Goal: Register for event/course

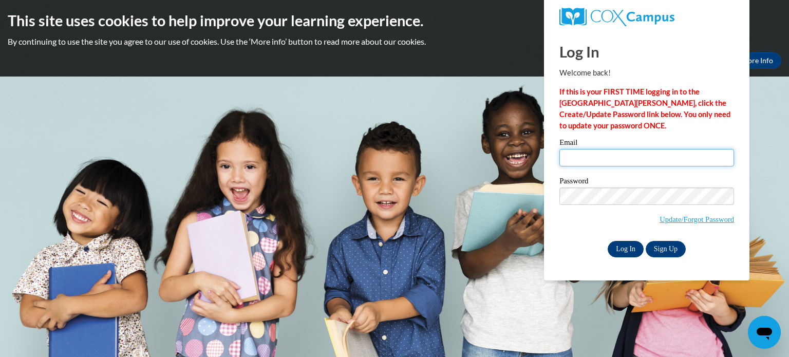
type input "duffeyha@wauwatosa.k12.wi.us"
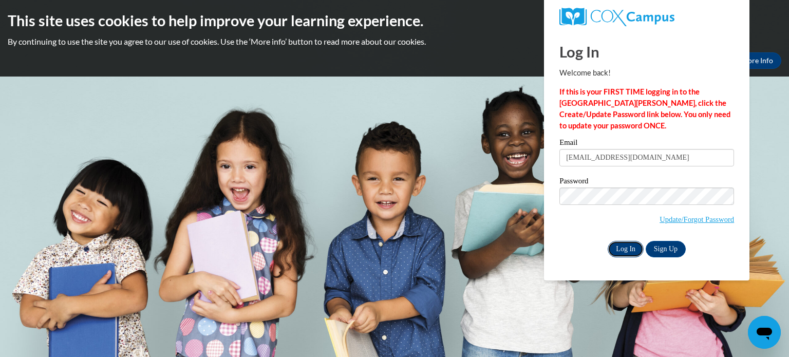
click at [616, 254] on input "Log In" at bounding box center [626, 249] width 36 height 16
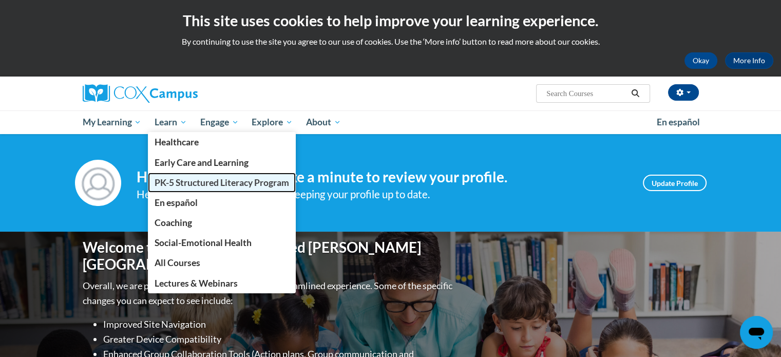
click at [180, 188] on link "PK-5 Structured Literacy Program" at bounding box center [222, 183] width 148 height 20
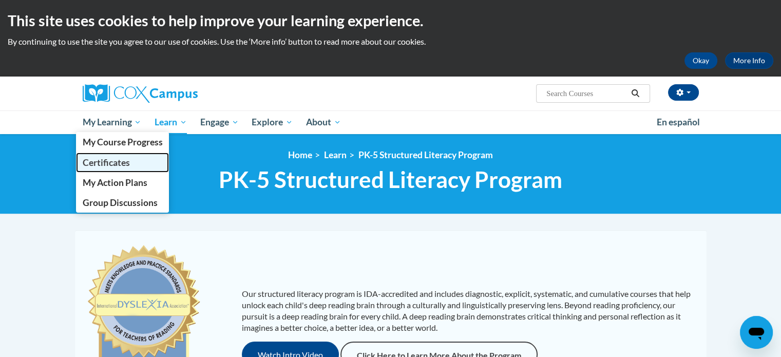
click at [105, 159] on span "Certificates" at bounding box center [105, 162] width 47 height 11
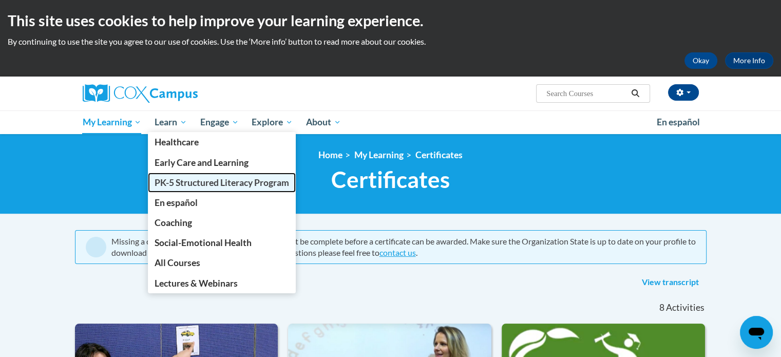
click at [177, 177] on span "PK-5 Structured Literacy Program" at bounding box center [222, 182] width 135 height 11
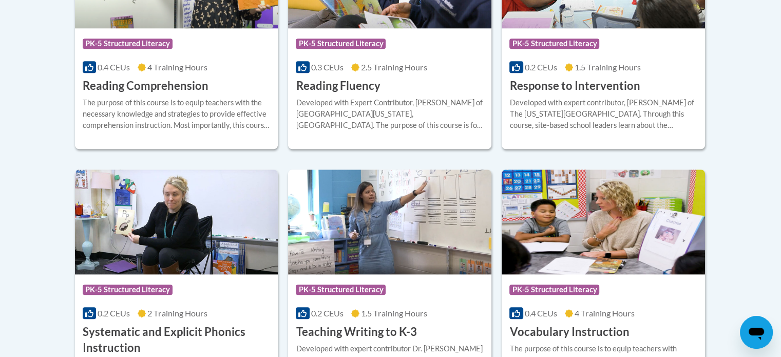
scroll to position [1075, 0]
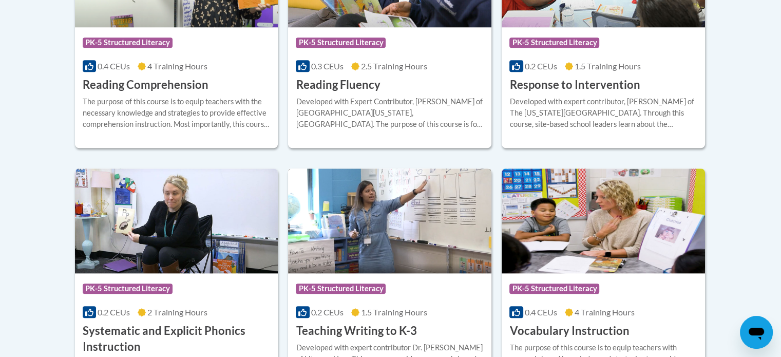
click at [365, 214] on img at bounding box center [389, 220] width 203 height 105
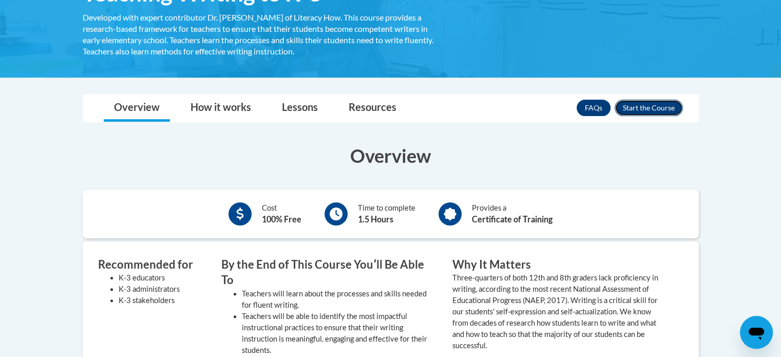
click at [665, 109] on button "Enroll" at bounding box center [649, 108] width 68 height 16
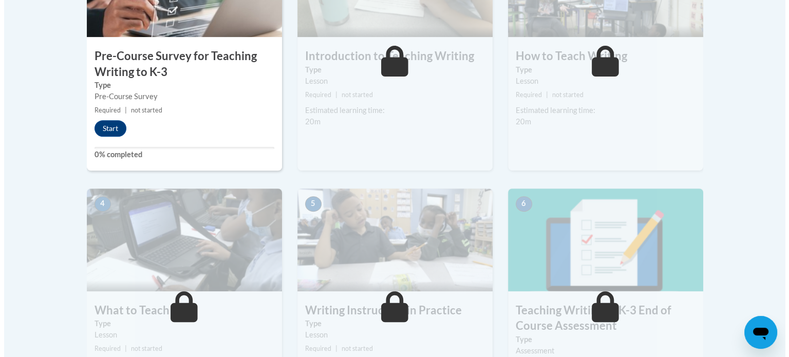
scroll to position [415, 0]
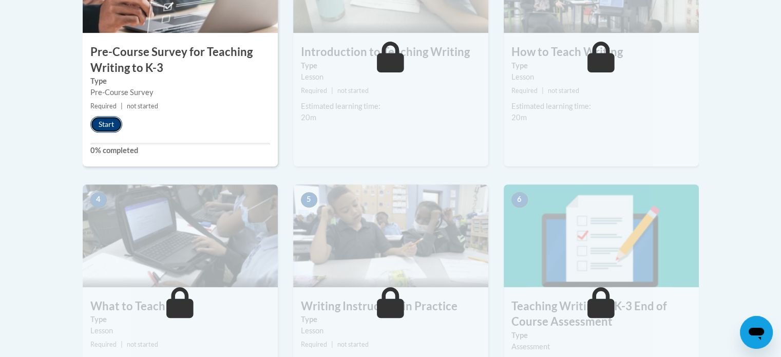
click at [109, 121] on button "Start" at bounding box center [106, 124] width 32 height 16
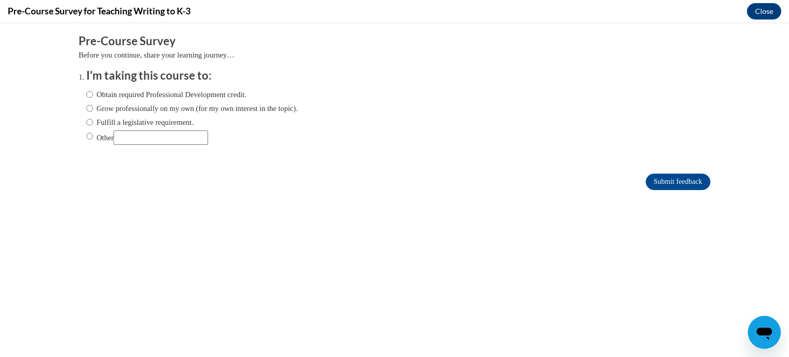
scroll to position [0, 0]
click at [200, 90] on label "Obtain required Professional Development credit." at bounding box center [166, 94] width 160 height 11
click at [93, 90] on input "Obtain required Professional Development credit." at bounding box center [89, 94] width 7 height 11
radio input "true"
click at [171, 121] on label "Fulfill a legislative requirement." at bounding box center [139, 122] width 107 height 11
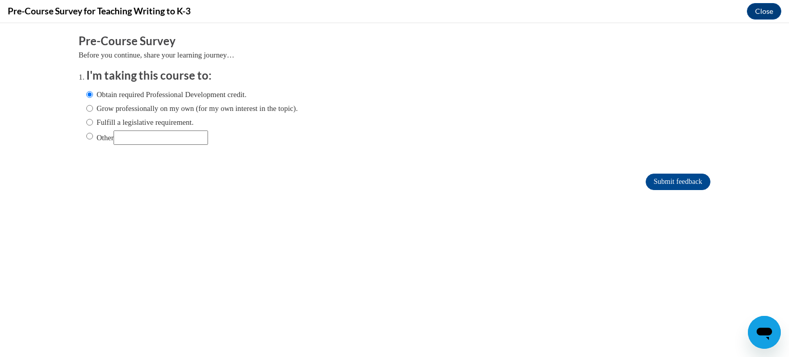
click at [93, 121] on input "Fulfill a legislative requirement." at bounding box center [89, 122] width 7 height 11
radio input "true"
click at [675, 180] on input "Submit feedback" at bounding box center [678, 182] width 65 height 16
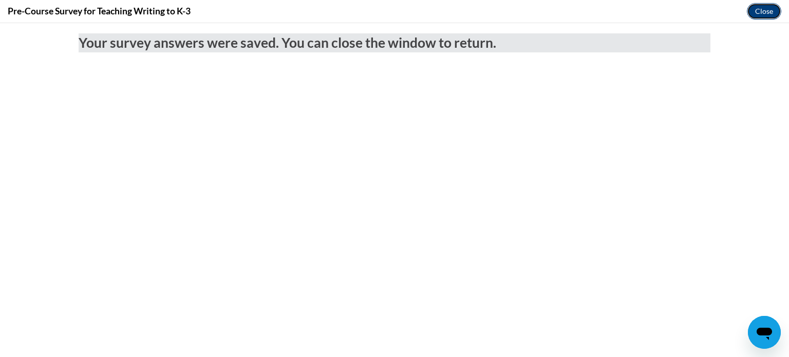
click at [764, 10] on button "Close" at bounding box center [764, 11] width 34 height 16
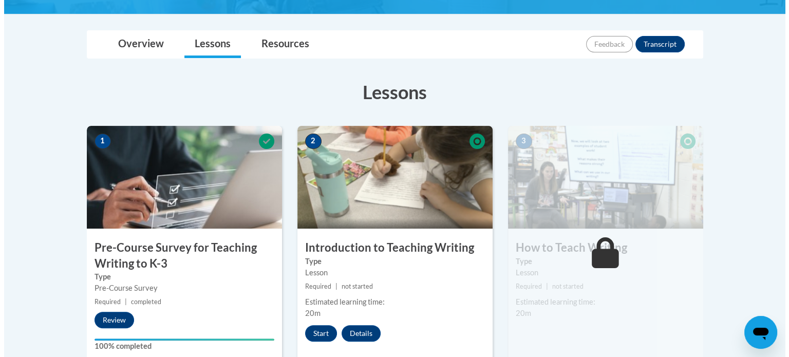
scroll to position [291, 0]
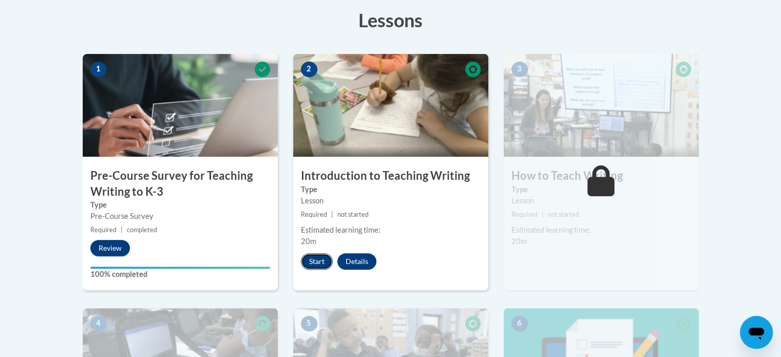
click at [308, 262] on button "Start" at bounding box center [317, 261] width 32 height 16
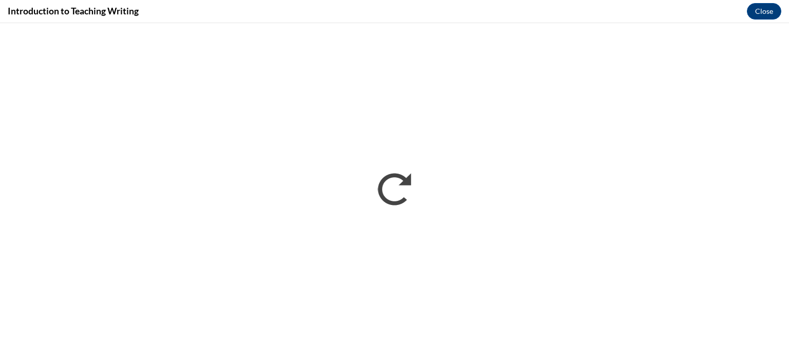
scroll to position [0, 0]
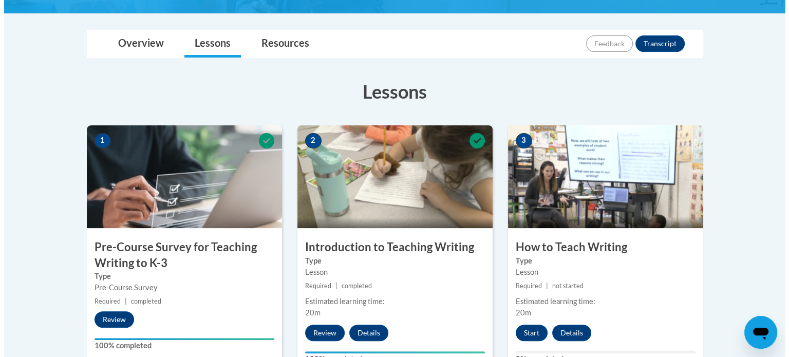
scroll to position [221, 0]
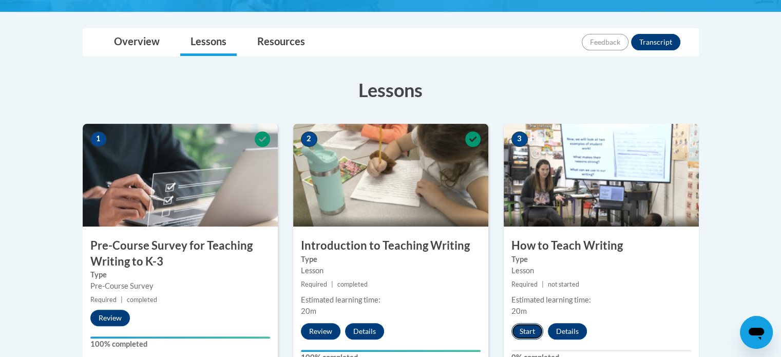
click at [524, 328] on button "Start" at bounding box center [528, 331] width 32 height 16
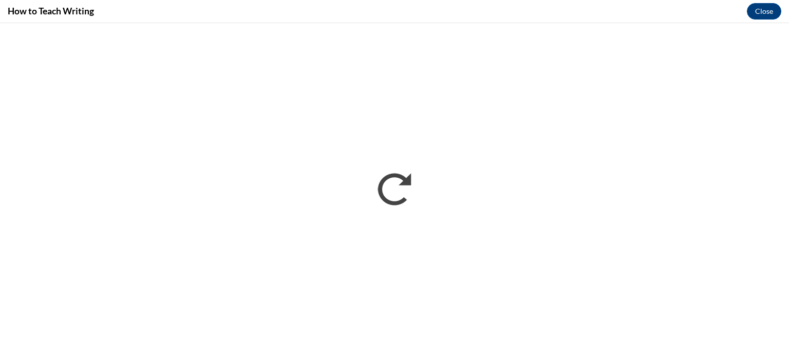
scroll to position [0, 0]
